Goal: Download file/media

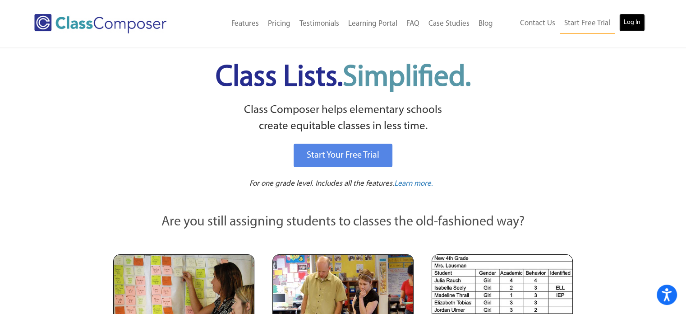
drag, startPoint x: 642, startPoint y: 20, endPoint x: 625, endPoint y: 23, distance: 17.4
click at [625, 23] on link "Log In" at bounding box center [633, 23] width 26 height 18
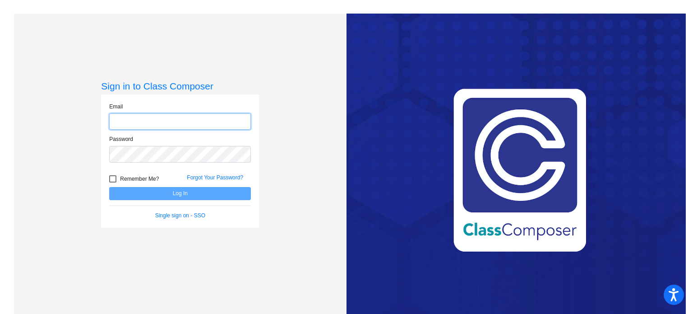
type input "[EMAIL_ADDRESS][DOMAIN_NAME]"
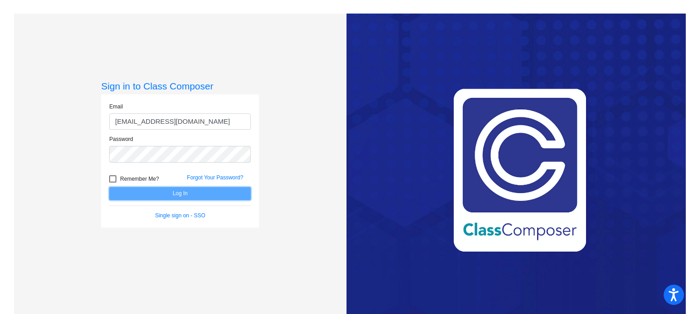
click at [237, 191] on button "Log In" at bounding box center [180, 193] width 142 height 13
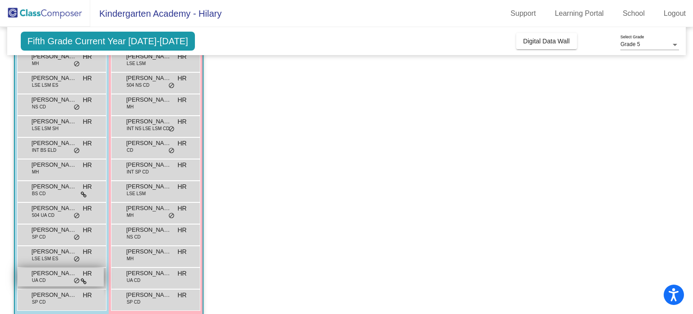
scroll to position [94, 0]
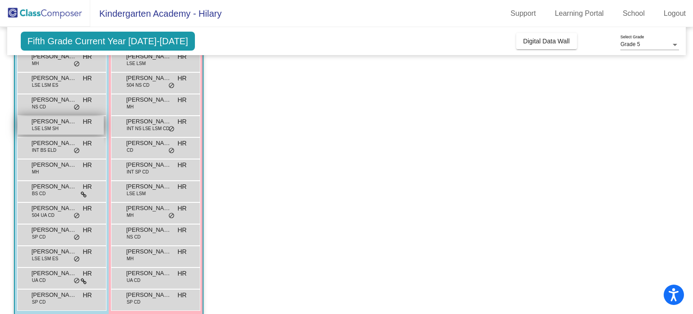
click at [70, 119] on span "Chetan Basnet" at bounding box center [54, 121] width 45 height 9
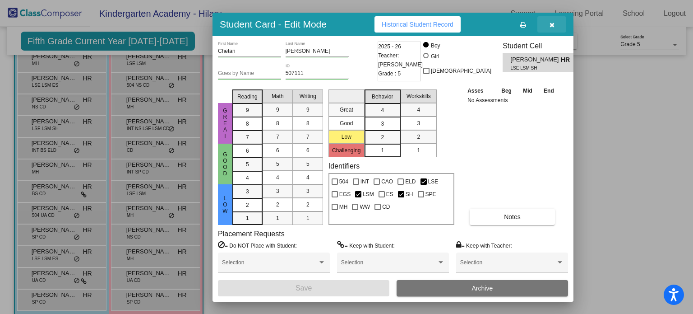
click at [555, 24] on button "button" at bounding box center [552, 24] width 29 height 16
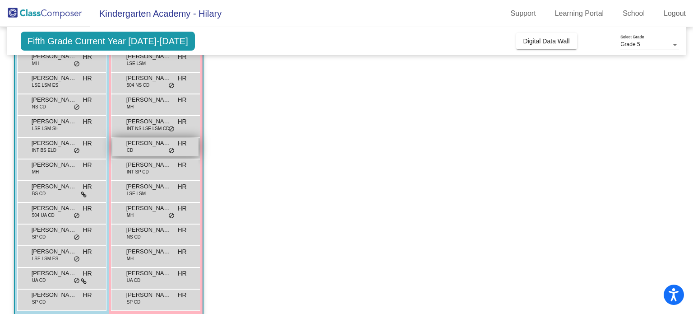
scroll to position [0, 0]
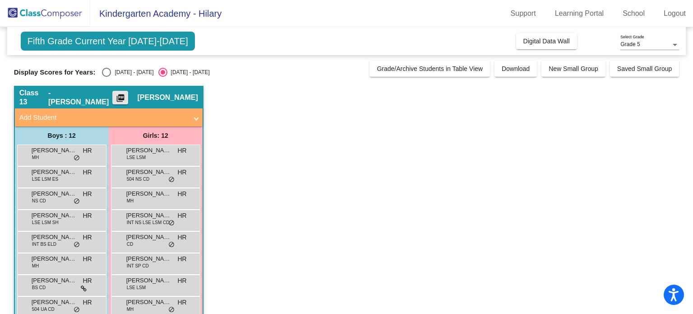
click at [126, 99] on mat-icon "picture_as_pdf" at bounding box center [120, 99] width 11 height 13
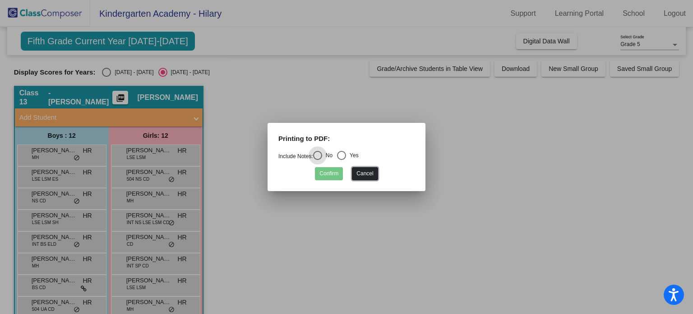
click at [366, 175] on button "Cancel" at bounding box center [365, 173] width 26 height 13
